Goal: Information Seeking & Learning: Learn about a topic

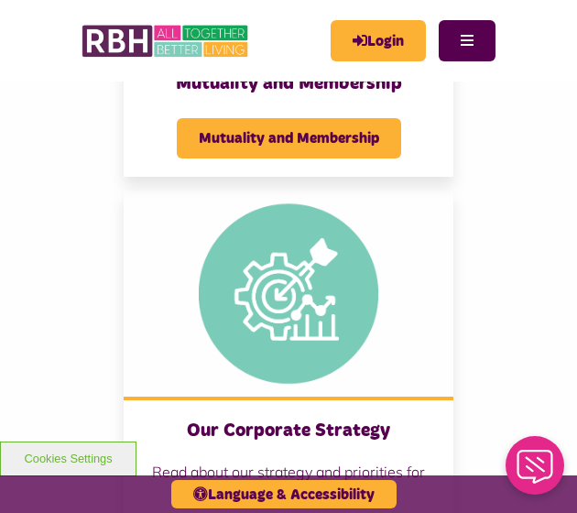
scroll to position [1558, 0]
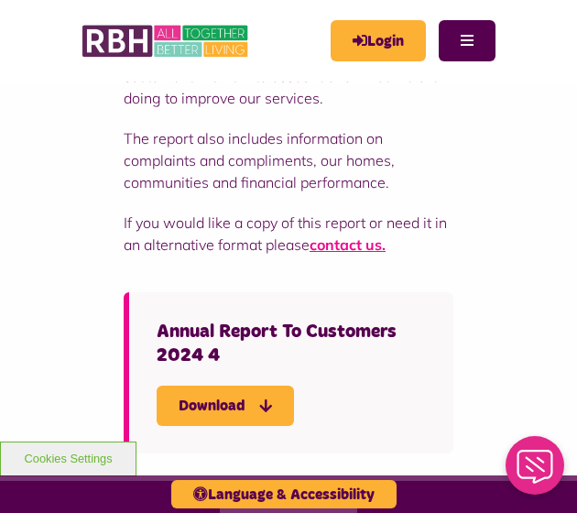
scroll to position [458, 0]
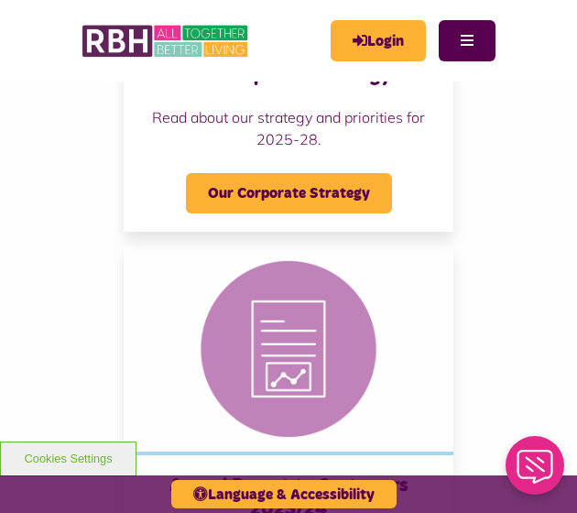
scroll to position [1924, 0]
